Goal: Information Seeking & Learning: Learn about a topic

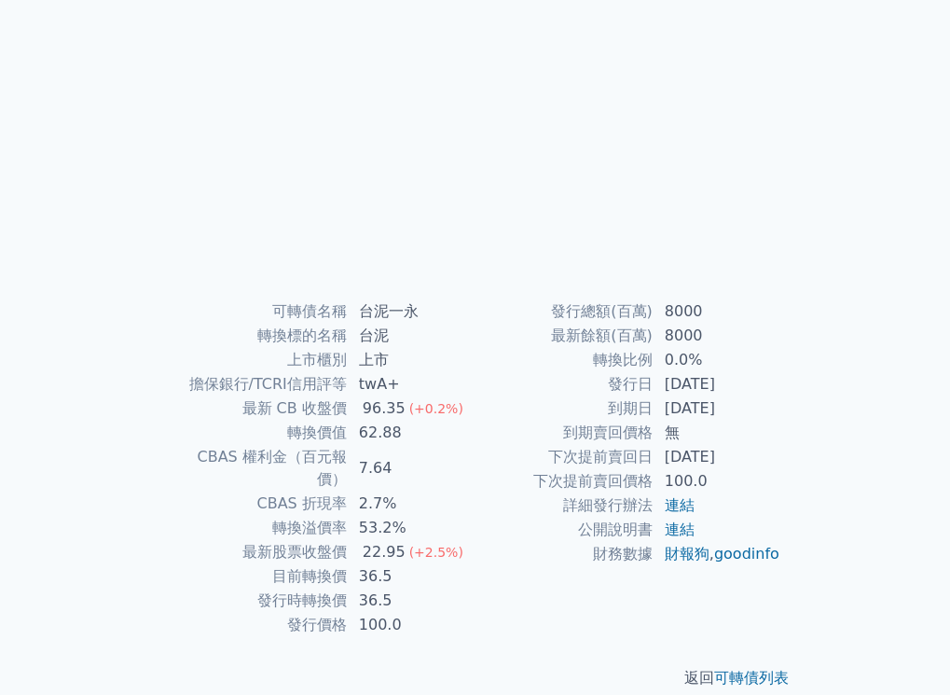
scroll to position [169, 0]
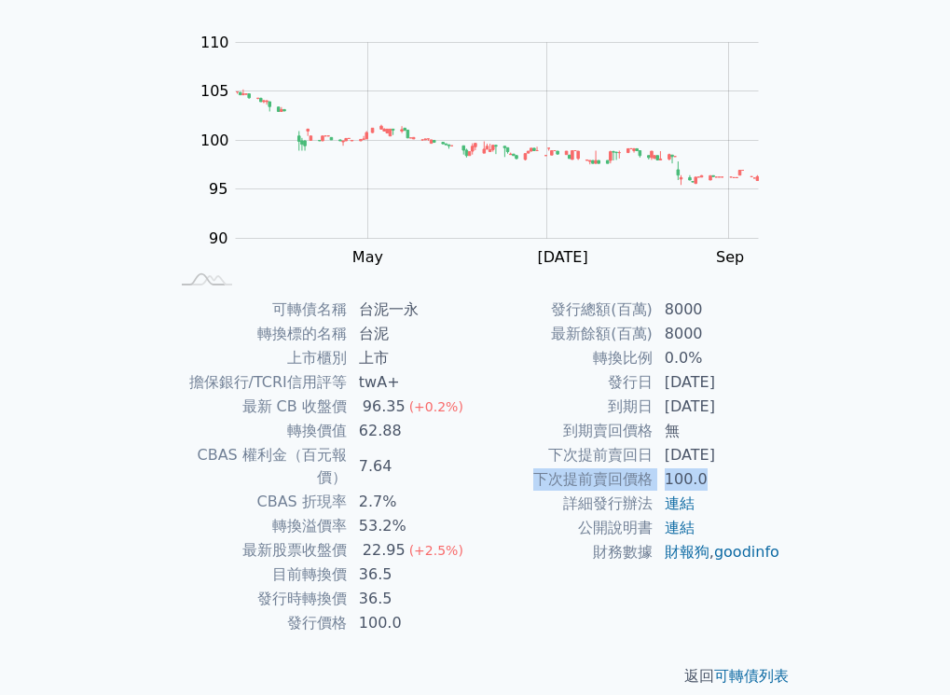
drag, startPoint x: 534, startPoint y: 481, endPoint x: 732, endPoint y: 481, distance: 197.7
click at [732, 481] on tr "下次提前賣回價格 100.0" at bounding box center [629, 479] width 306 height 24
click at [732, 481] on td "100.0" at bounding box center [718, 479] width 128 height 24
drag, startPoint x: 613, startPoint y: 380, endPoint x: 764, endPoint y: 405, distance: 153.2
click at [764, 405] on tbody "發行總額(百萬) 8000 最新餘額(百萬) 8000 轉換比例 0.0% 發行日 2024-12-10 到期日 2029-12-10 到期賣回價格 無 下次…" at bounding box center [629, 430] width 306 height 267
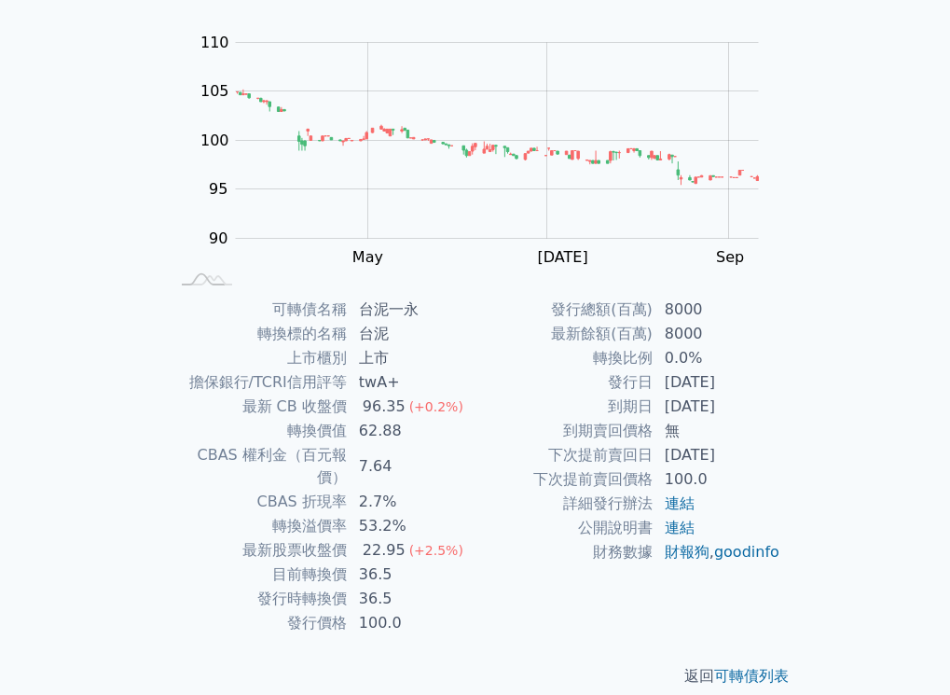
click at [764, 405] on td "[DATE]" at bounding box center [718, 406] width 128 height 24
drag, startPoint x: 764, startPoint y: 456, endPoint x: 541, endPoint y: 462, distance: 223.0
click at [541, 462] on tr "下次提前賣回日 2027-12-10" at bounding box center [629, 455] width 306 height 24
click at [541, 462] on td "下次提前賣回日" at bounding box center [565, 455] width 178 height 24
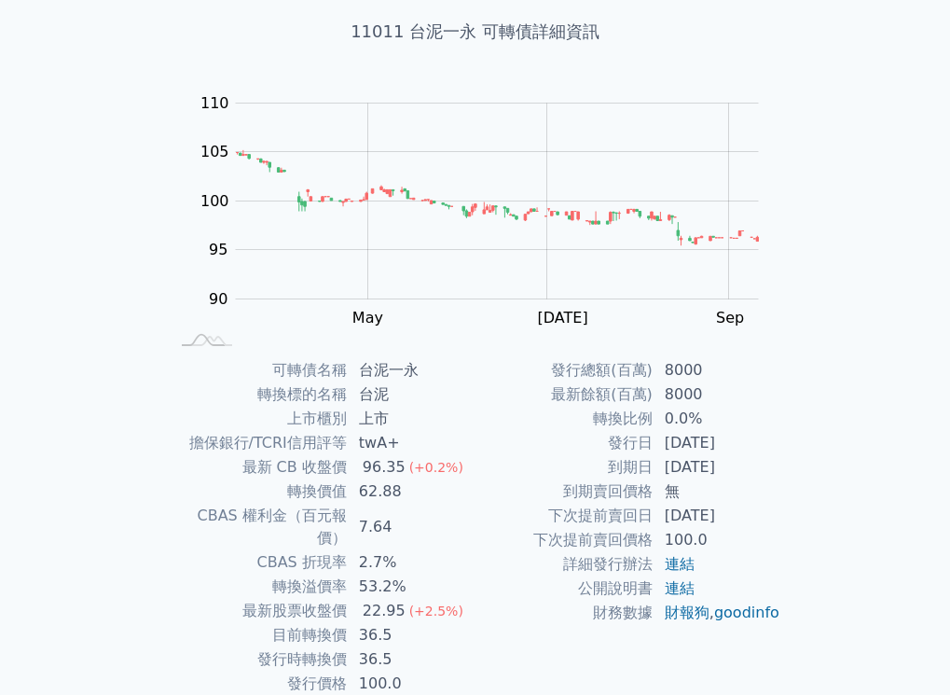
scroll to position [76, 0]
